Goal: Task Accomplishment & Management: Manage account settings

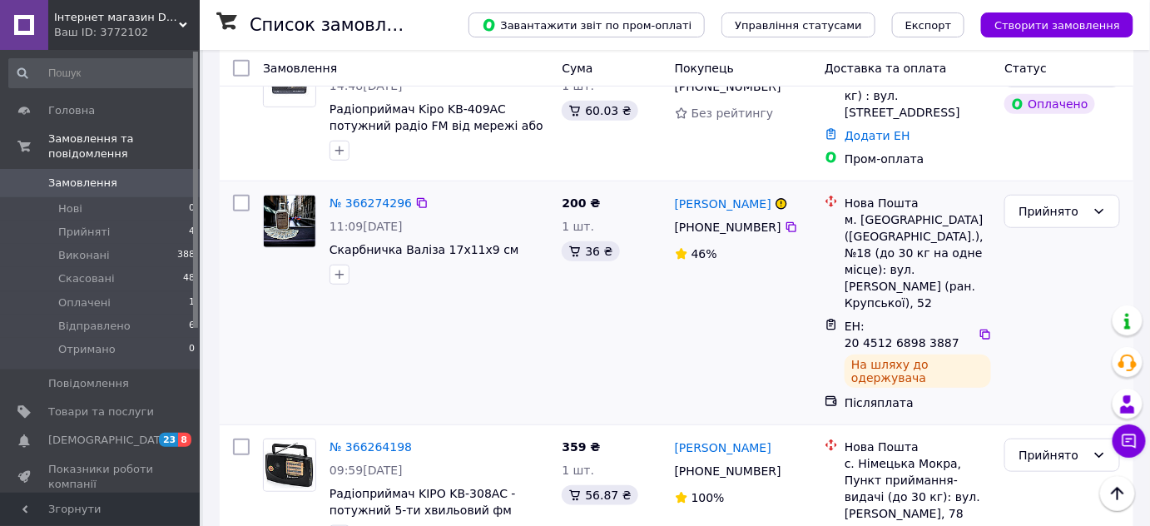
scroll to position [302, 0]
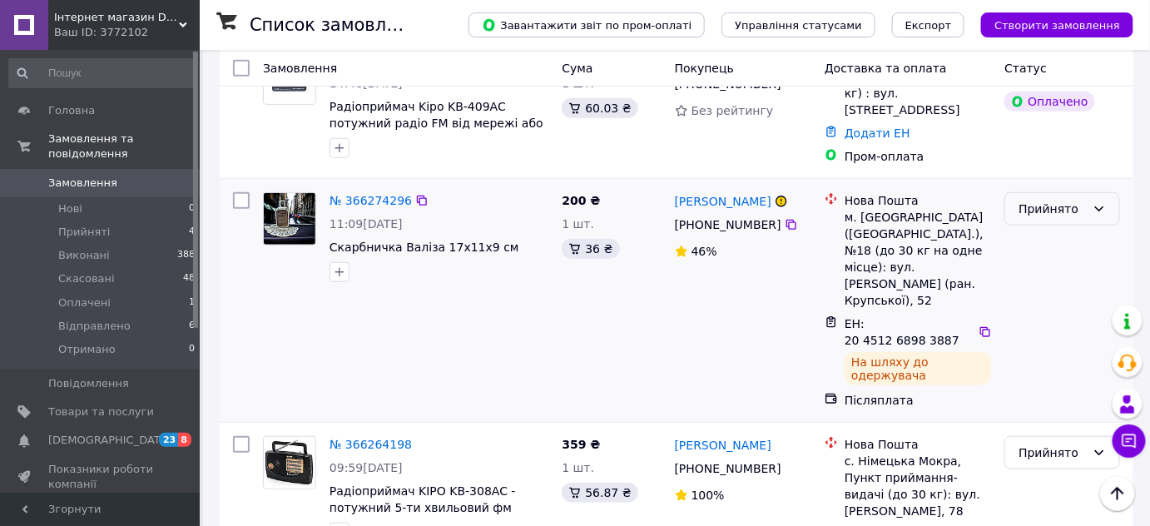
click at [1037, 200] on div "Прийнято" at bounding box center [1052, 209] width 67 height 18
click at [1047, 325] on li "Відправлено" at bounding box center [1063, 327] width 114 height 30
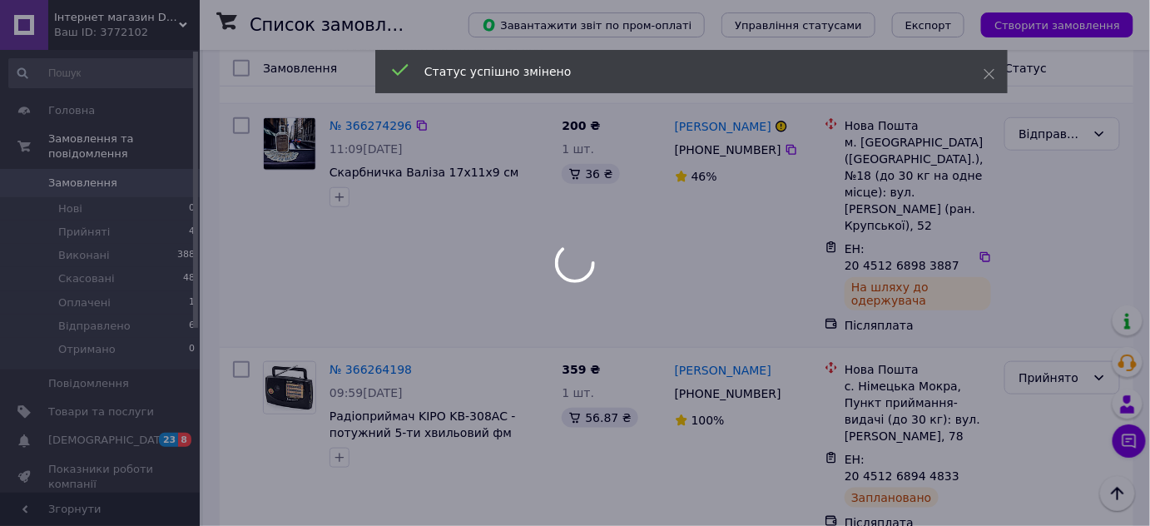
scroll to position [378, 0]
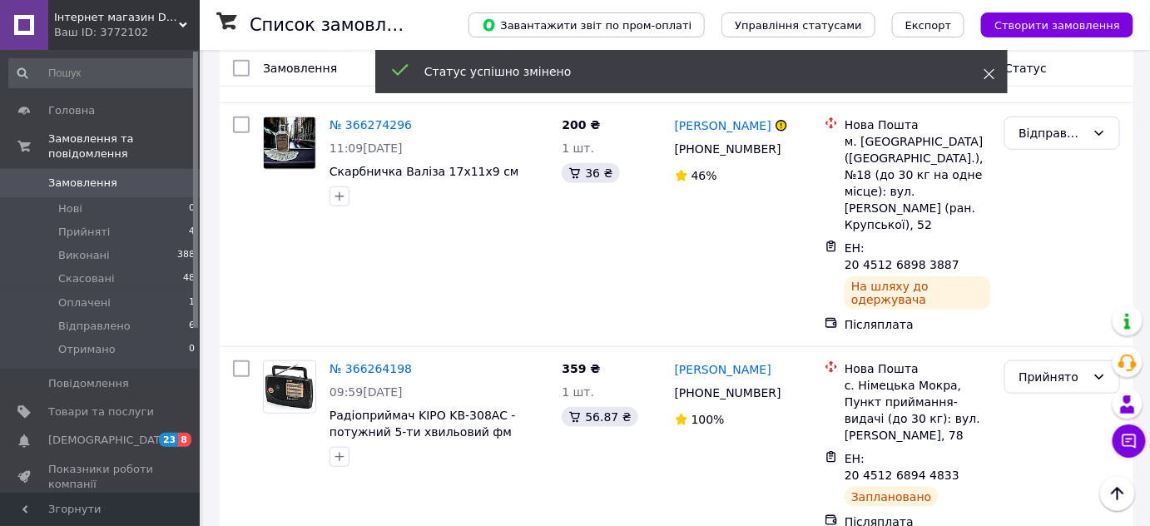
click at [992, 71] on use at bounding box center [990, 74] width 11 height 11
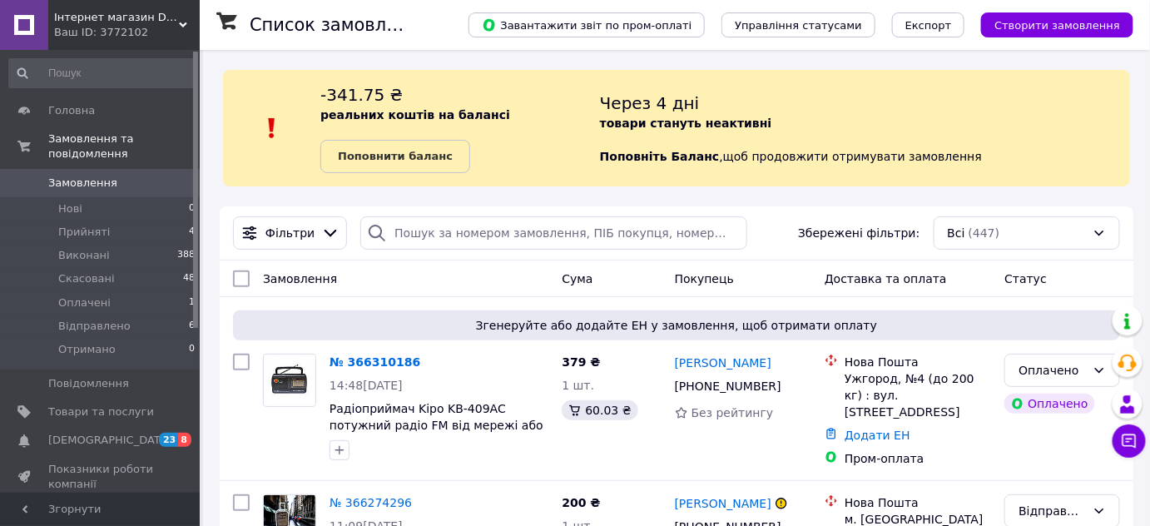
scroll to position [226, 0]
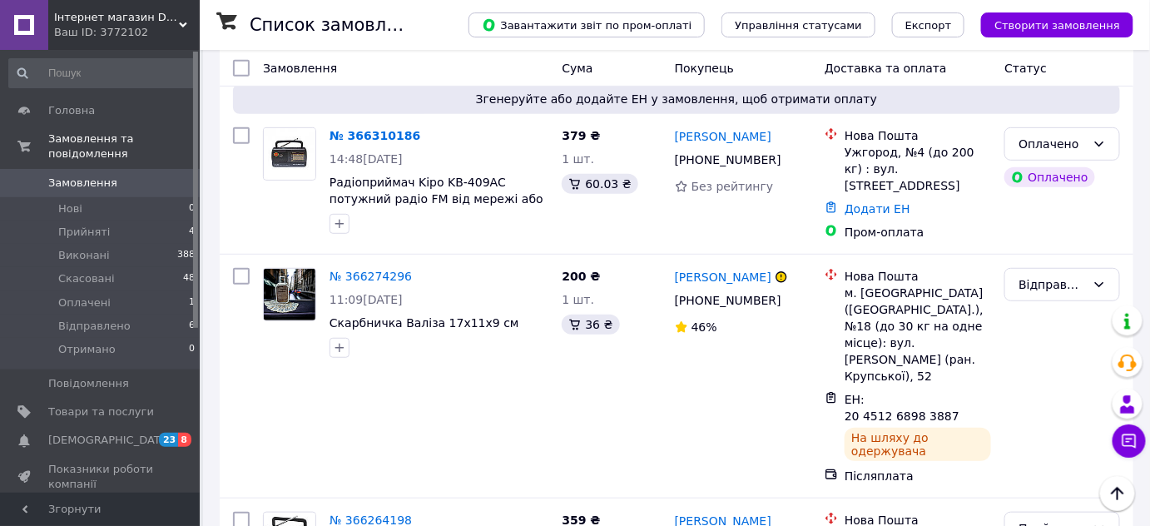
drag, startPoint x: 380, startPoint y: 171, endPoint x: 367, endPoint y: 136, distance: 37.4
click at [367, 136] on link "№ 366310186" at bounding box center [375, 135] width 91 height 13
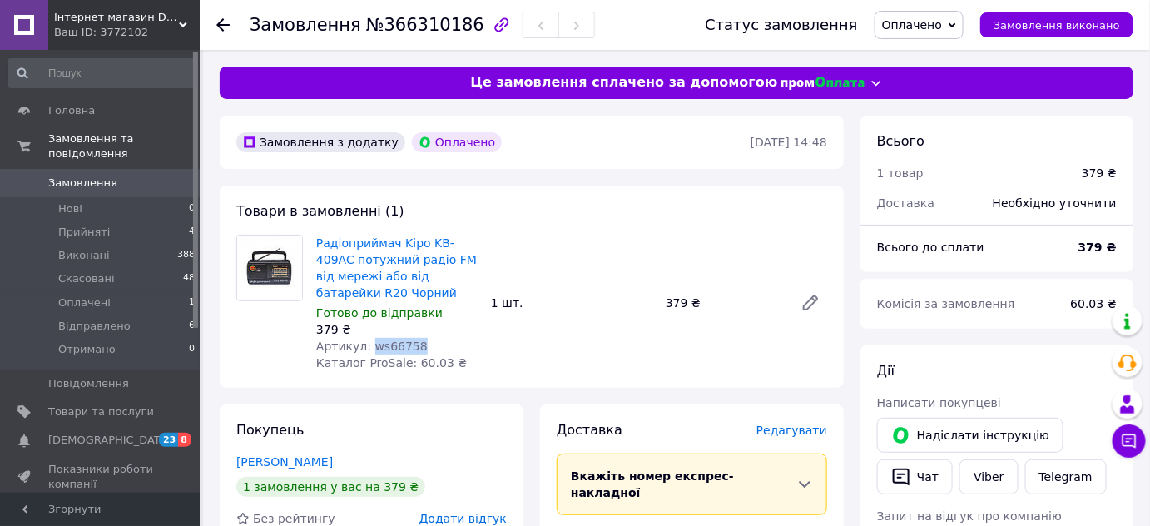
drag, startPoint x: 366, startPoint y: 345, endPoint x: 410, endPoint y: 342, distance: 44.2
click at [413, 345] on div "Артикул: ws66758" at bounding box center [396, 346] width 161 height 17
copy span "ws66758"
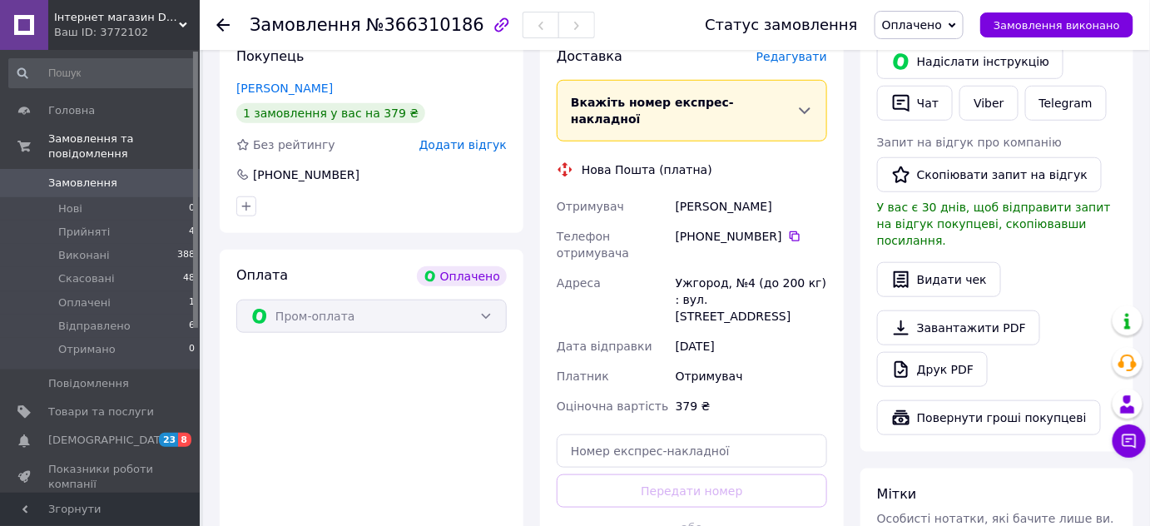
scroll to position [454, 0]
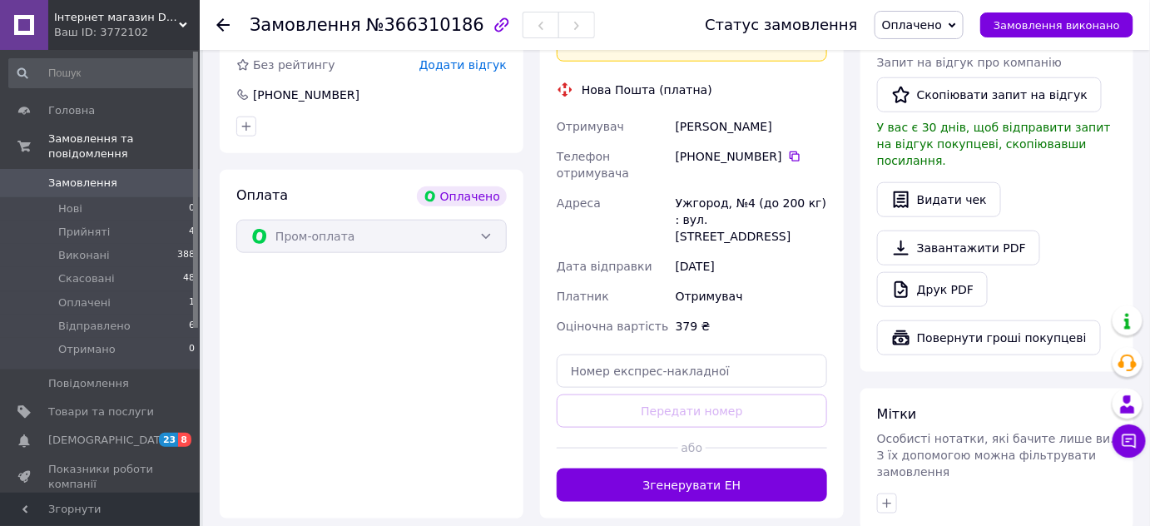
click at [683, 469] on button "Згенерувати ЕН" at bounding box center [692, 485] width 271 height 33
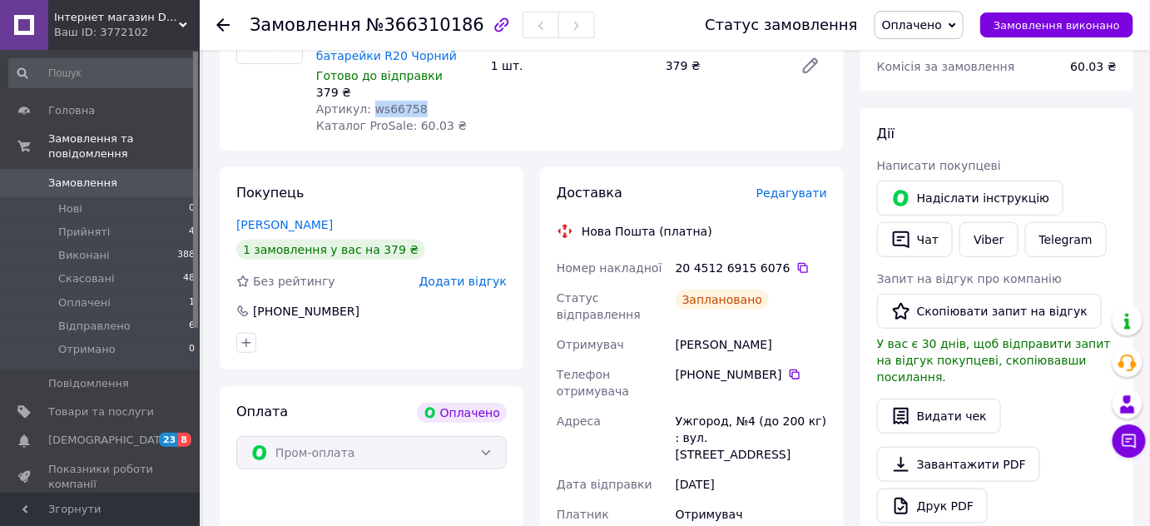
scroll to position [302, 0]
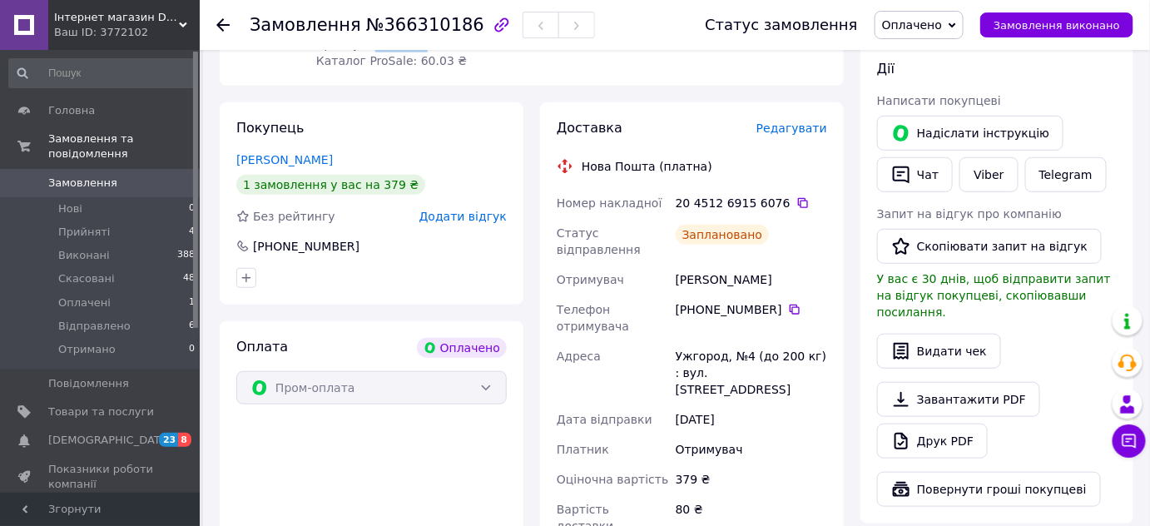
drag, startPoint x: 732, startPoint y: 264, endPoint x: 772, endPoint y: 268, distance: 40.2
click at [772, 268] on div "Митровці Наталія" at bounding box center [752, 280] width 158 height 30
copy div "Наталія"
drag, startPoint x: 676, startPoint y: 266, endPoint x: 728, endPoint y: 266, distance: 52.4
click at [728, 266] on div "Митровці Наталія" at bounding box center [752, 280] width 158 height 30
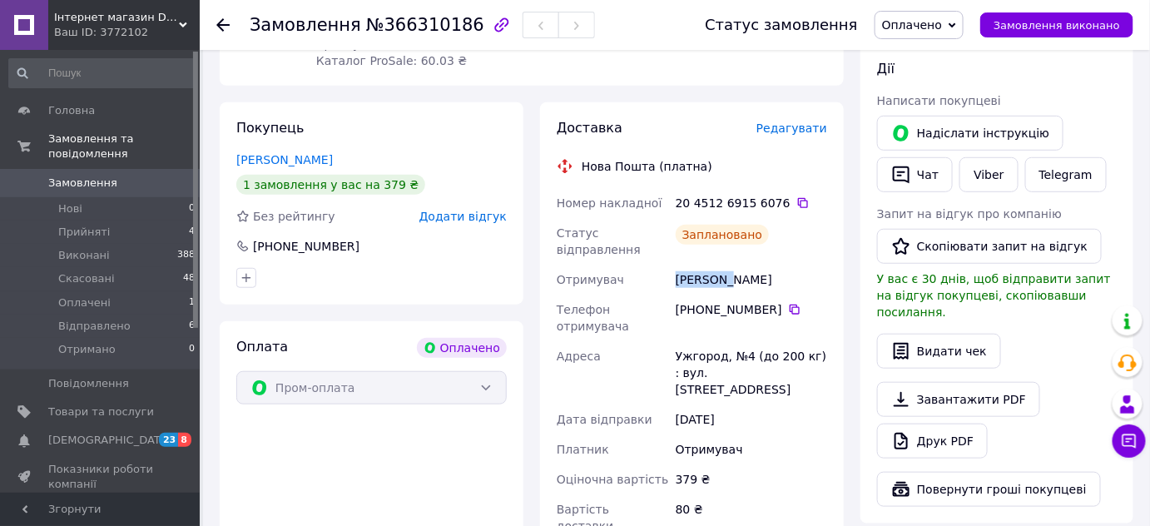
copy div "Митровці"
click at [790, 305] on icon at bounding box center [795, 310] width 10 height 10
click at [797, 199] on icon at bounding box center [803, 202] width 13 height 13
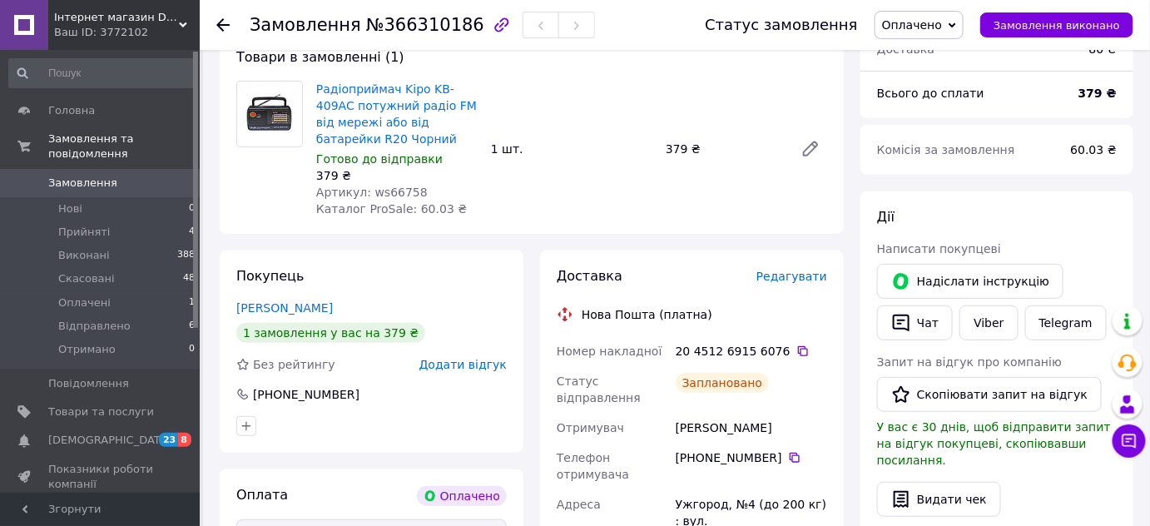
scroll to position [151, 0]
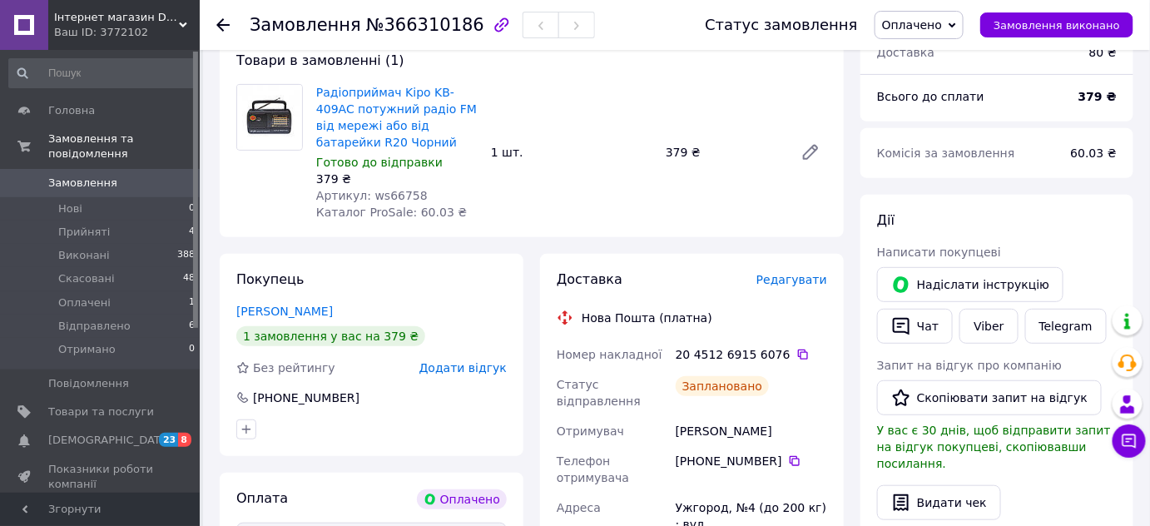
click at [932, 12] on span "Оплачено" at bounding box center [919, 25] width 89 height 28
click at [931, 63] on li "Прийнято" at bounding box center [920, 58] width 89 height 25
click at [80, 114] on span "Головна" at bounding box center [71, 110] width 47 height 15
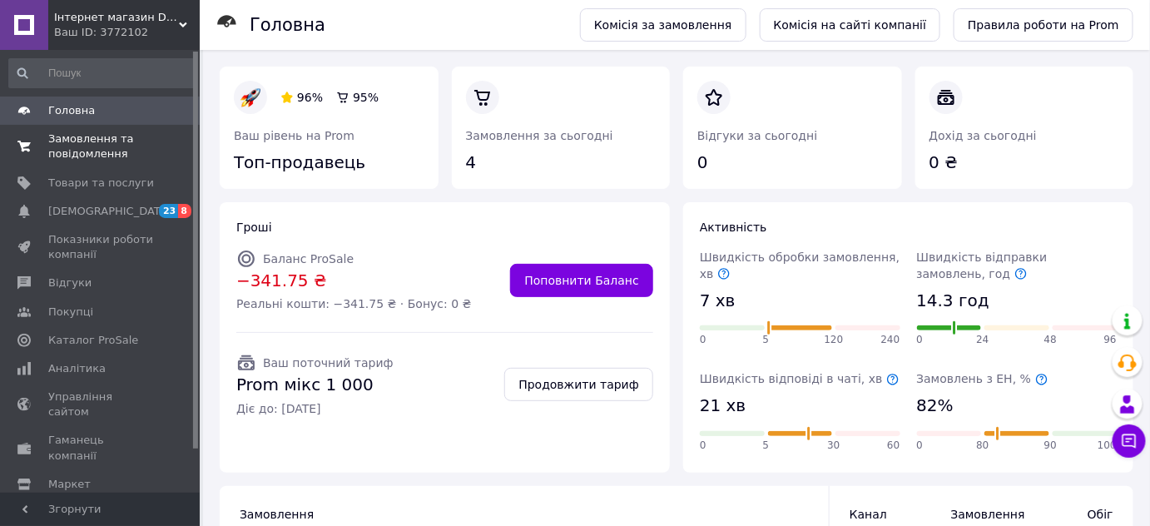
click at [87, 142] on span "Замовлення та повідомлення" at bounding box center [101, 147] width 106 height 30
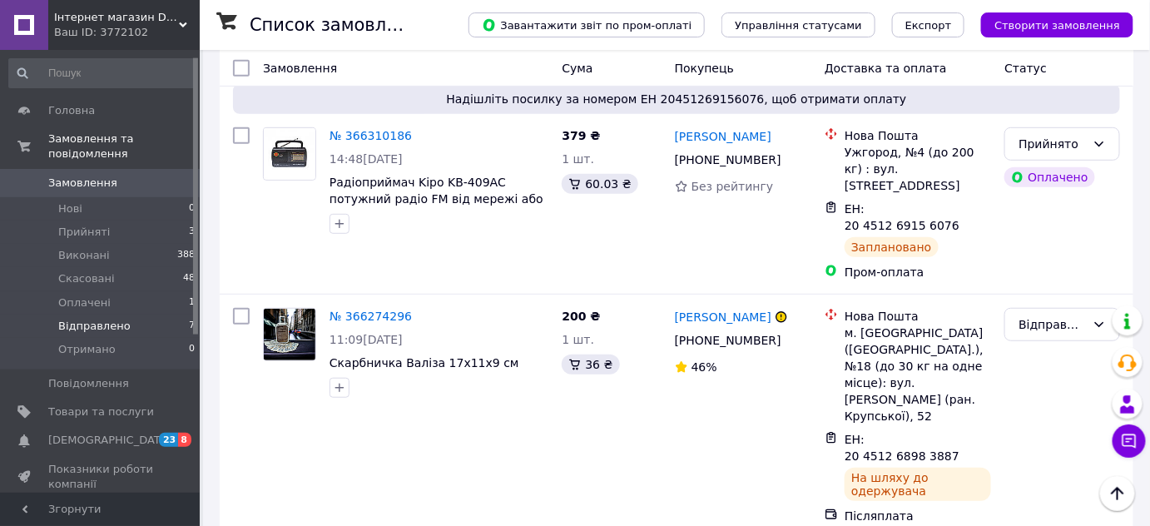
scroll to position [75, 0]
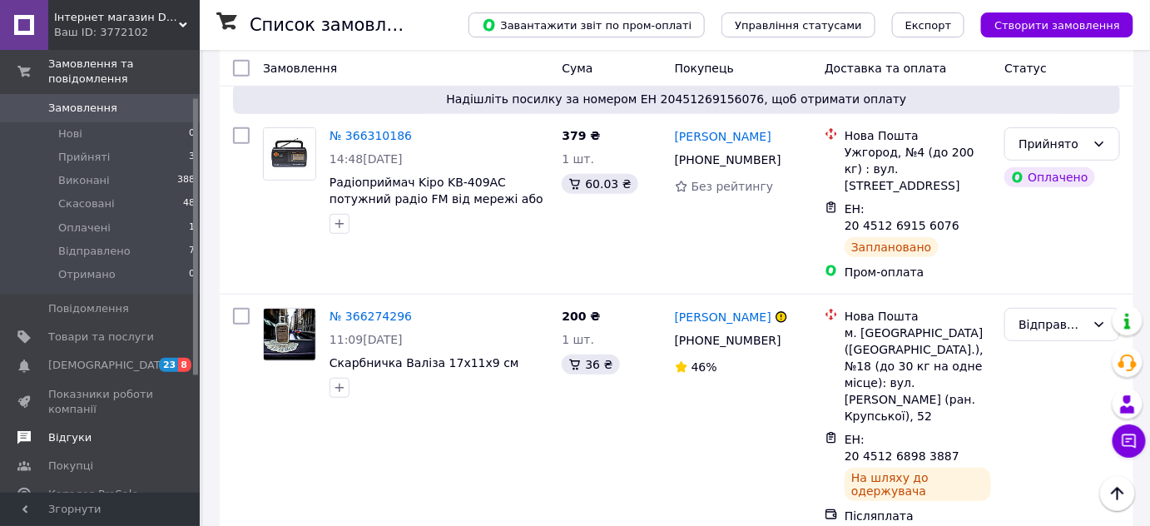
click at [67, 430] on span "Відгуки" at bounding box center [69, 437] width 43 height 15
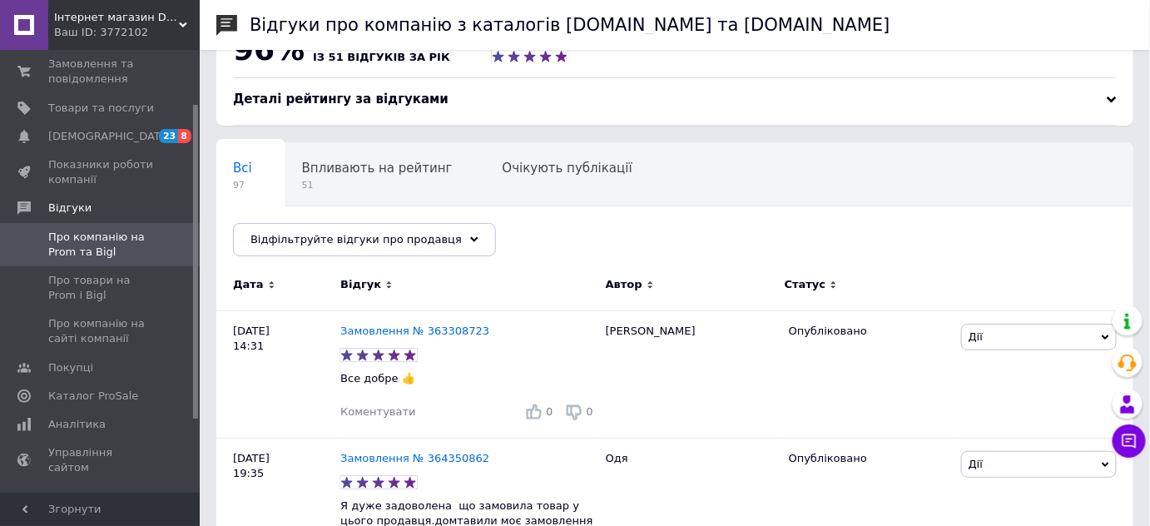
scroll to position [75, 0]
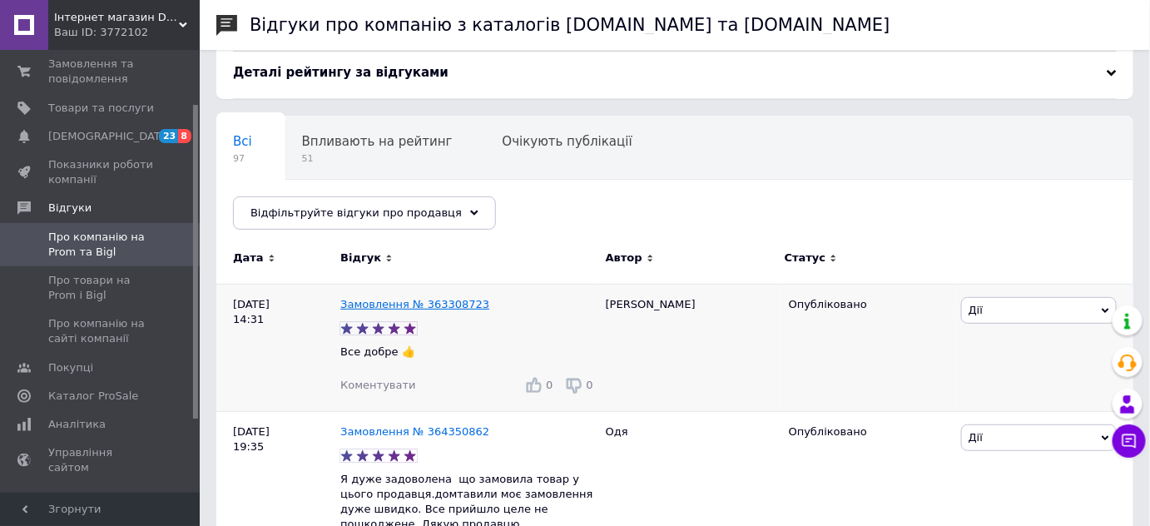
click at [365, 302] on link "Замовлення № 363308723" at bounding box center [414, 304] width 149 height 12
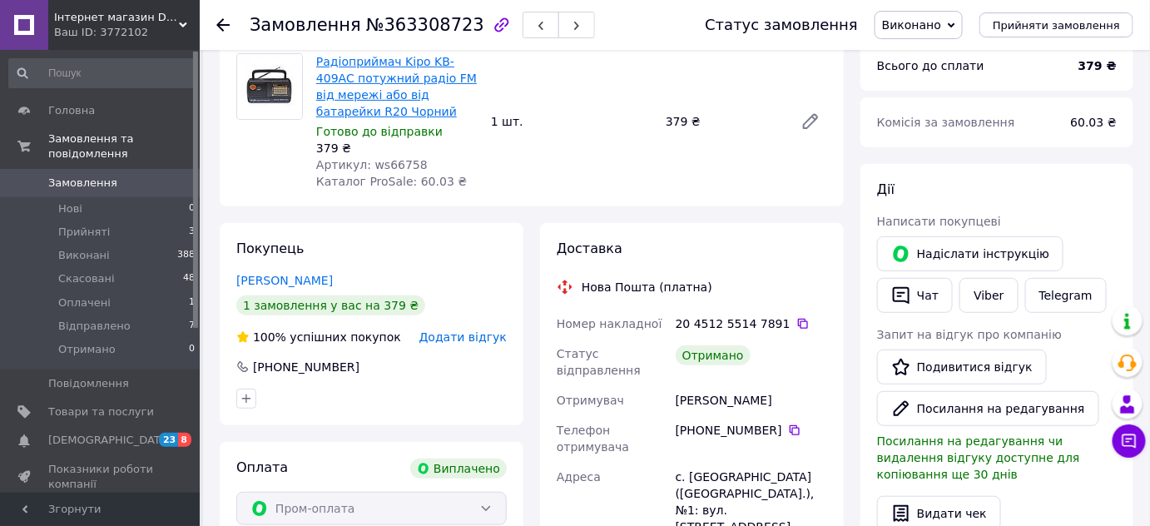
scroll to position [151, 0]
